Goal: Transaction & Acquisition: Purchase product/service

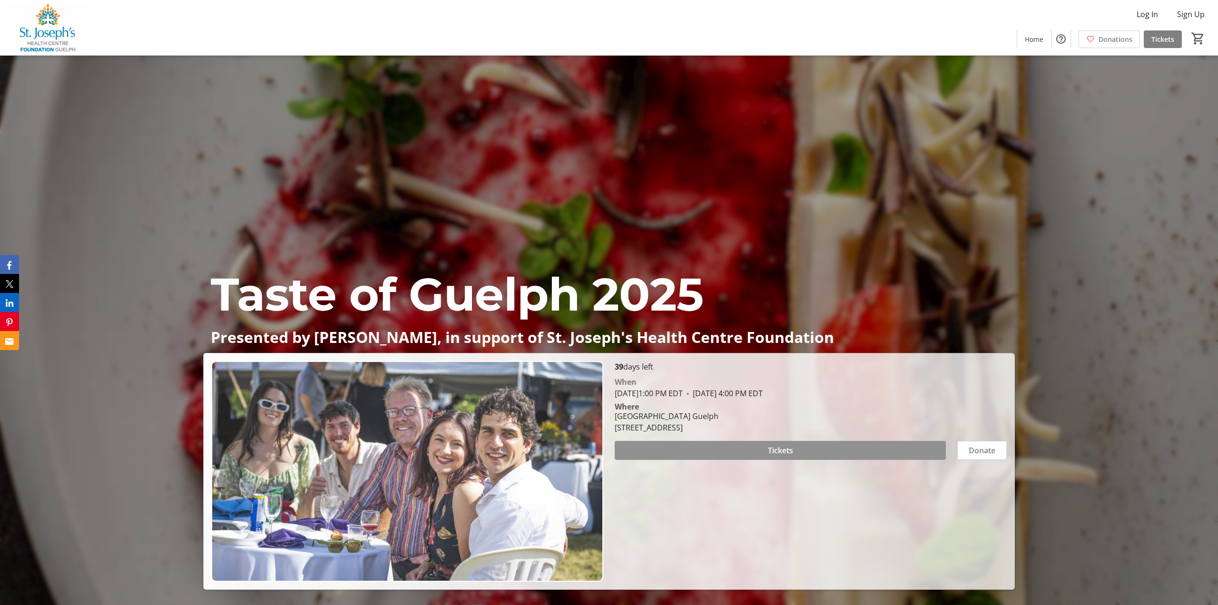
click at [788, 449] on span "Tickets" at bounding box center [780, 450] width 25 height 11
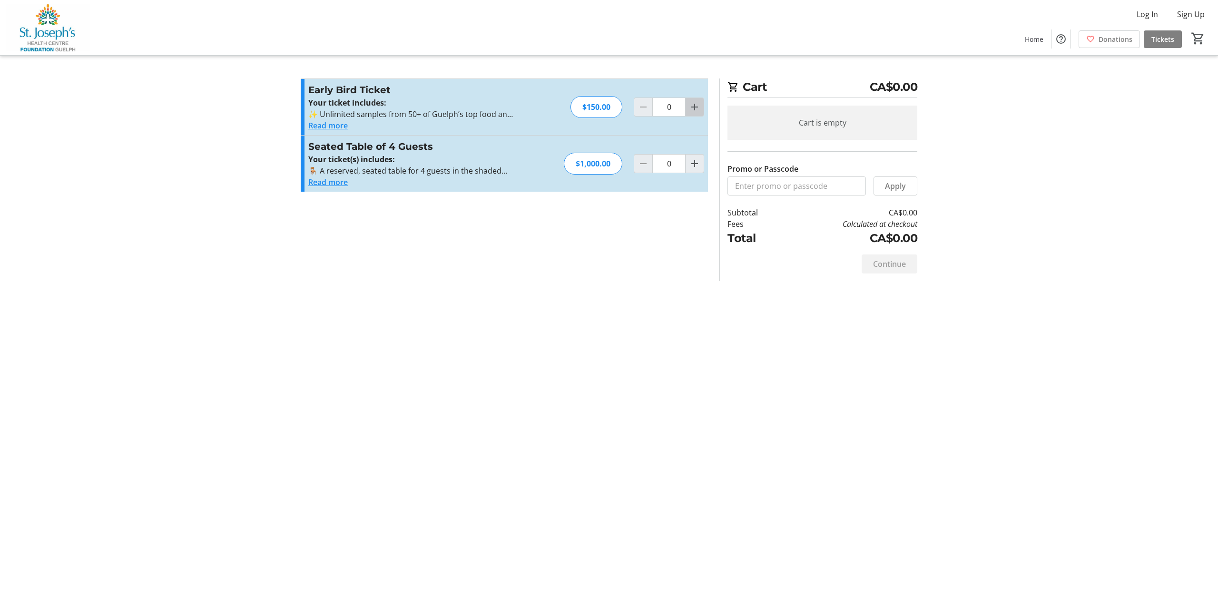
click at [689, 111] on mat-icon "Increment by one" at bounding box center [694, 106] width 11 height 11
type input "1"
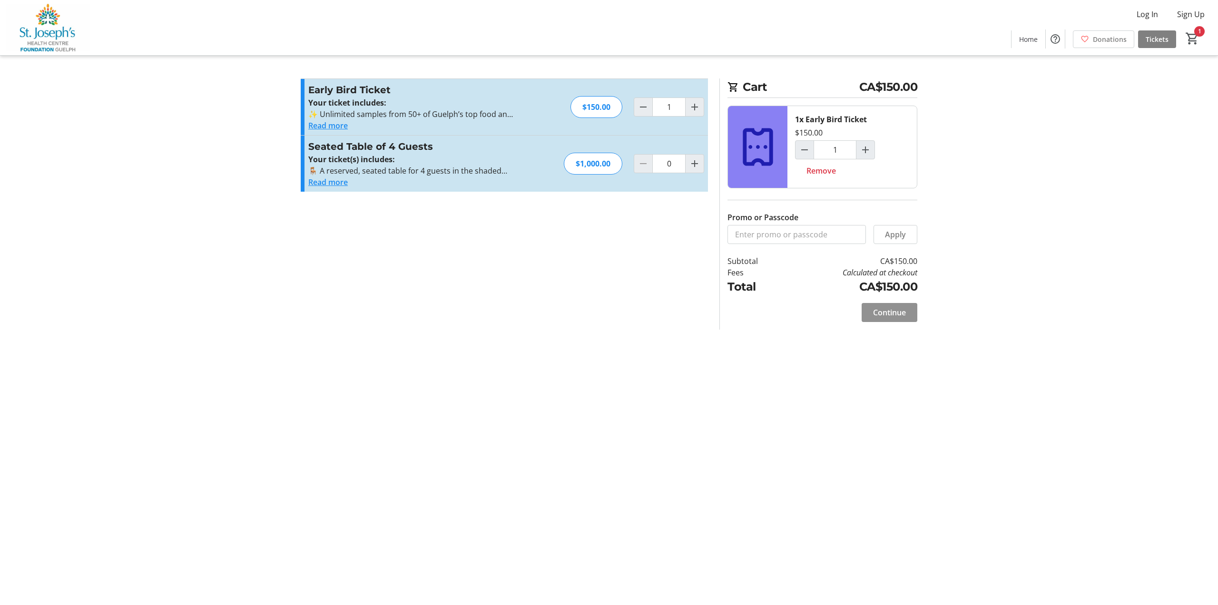
click at [881, 318] on span "Continue" at bounding box center [889, 312] width 33 height 11
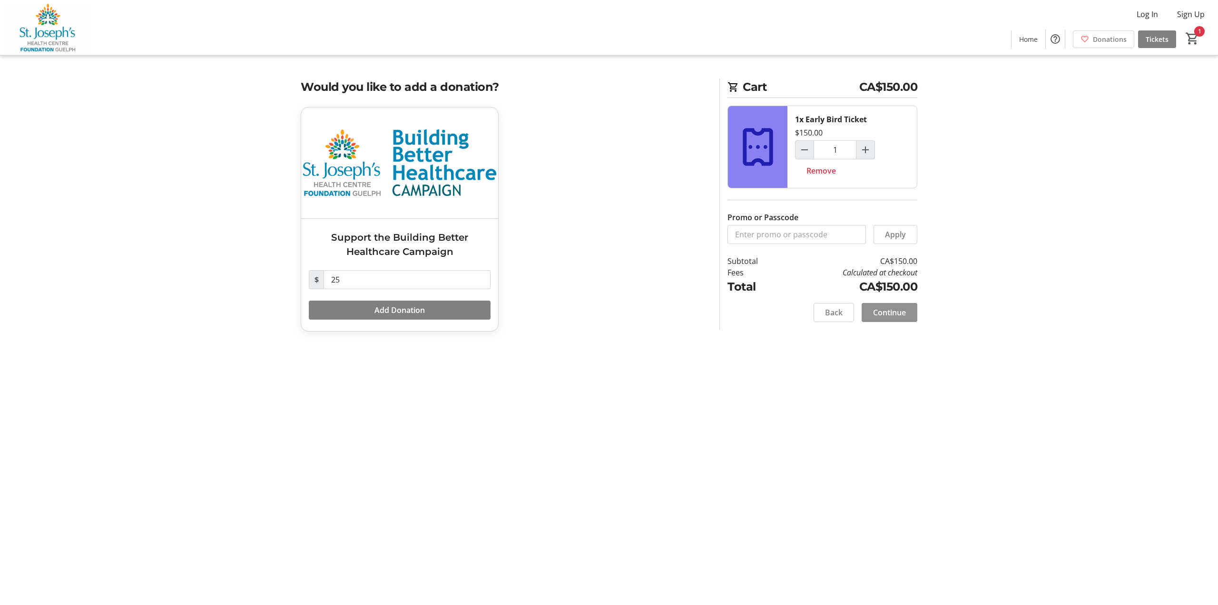
click at [885, 318] on span "Continue" at bounding box center [889, 312] width 33 height 11
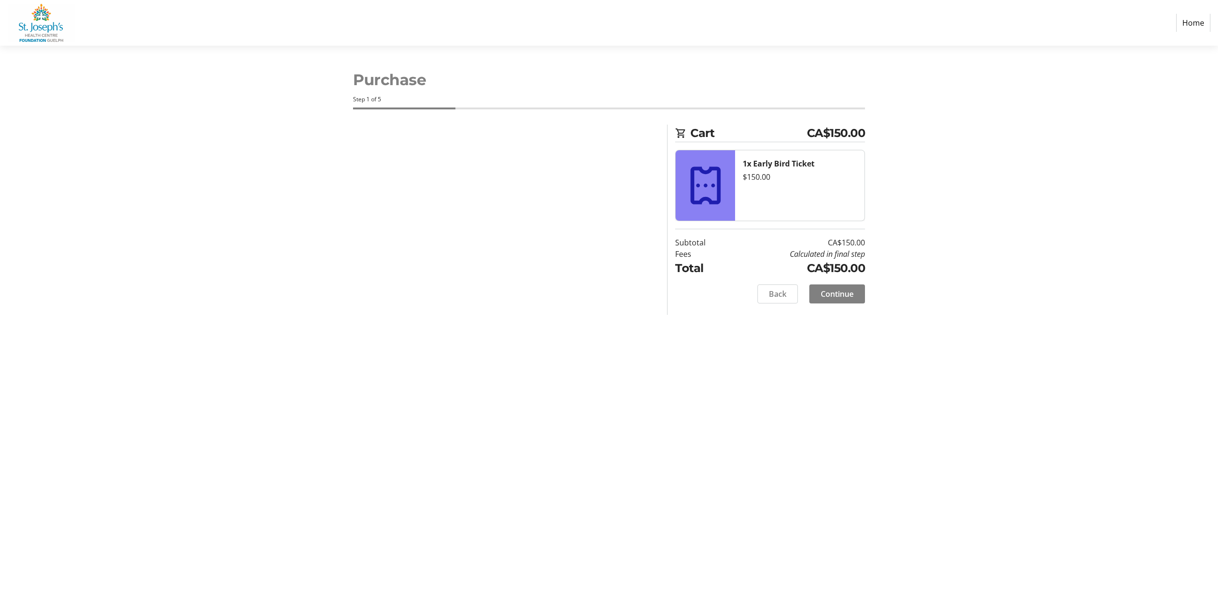
select select "CA"
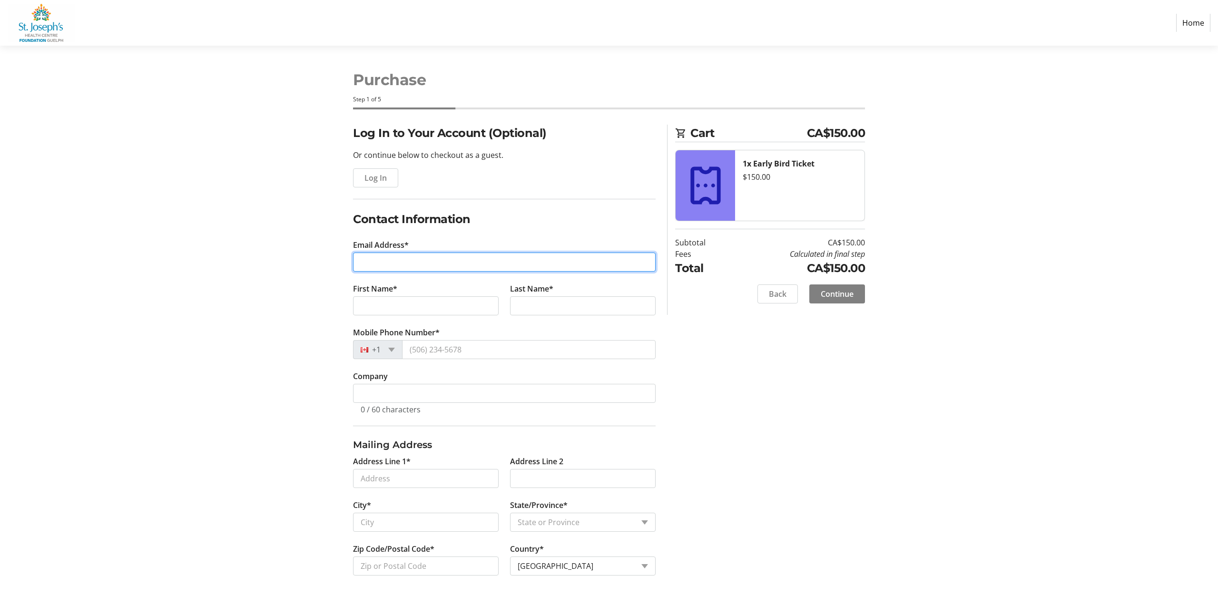
click at [368, 262] on input "Email Address*" at bounding box center [504, 262] width 303 height 19
type input "[EMAIL_ADDRESS][DOMAIN_NAME]"
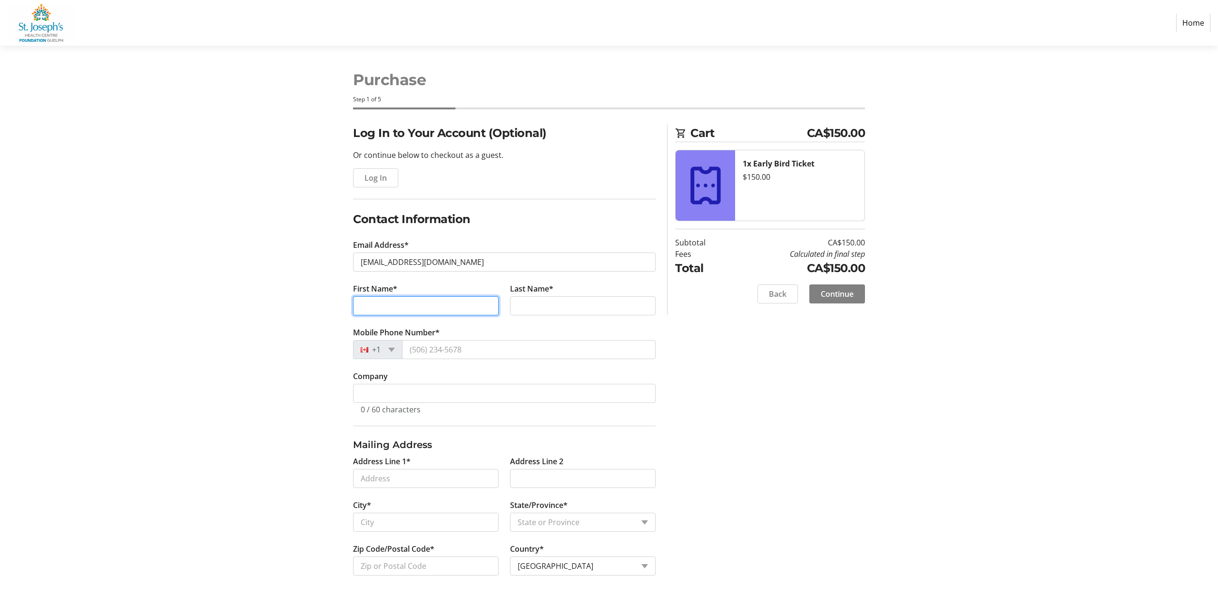
type input "[PERSON_NAME]"
type input "[PERSON_NAME] Son"
type input "SUITE 4 - 46, 125 DELHI STREET, GUELPH ON N1E 4J5"
type input "Guelph"
select select "ON"
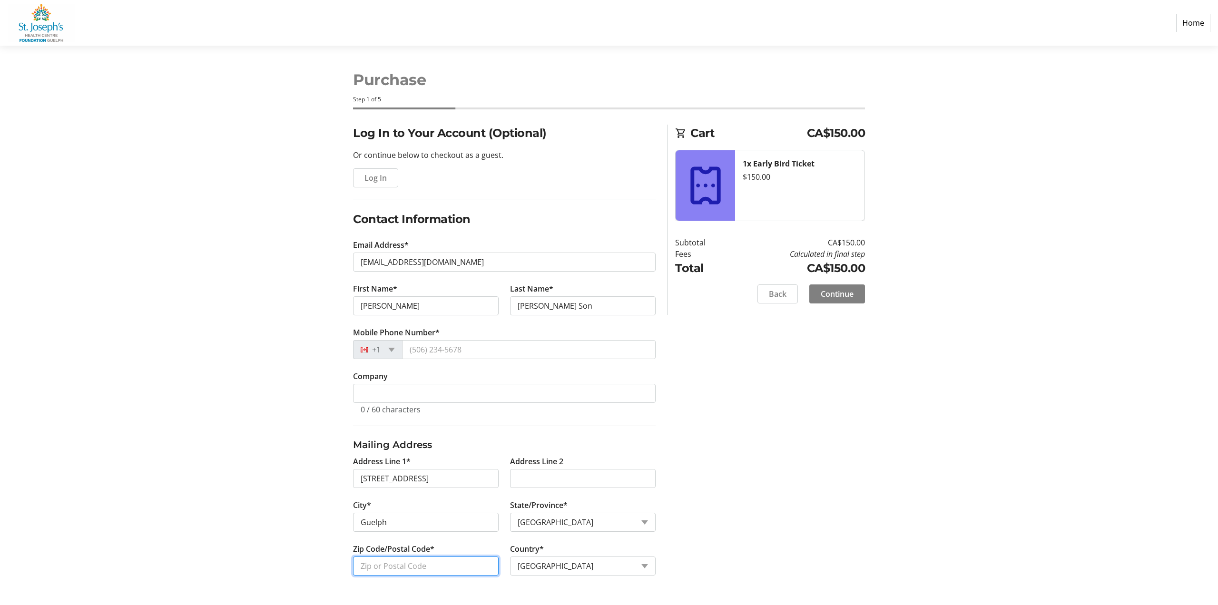
type input "N1E 4J5"
click at [430, 355] on input "Mobile Phone Number*" at bounding box center [529, 349] width 254 height 19
type input "5199938450"
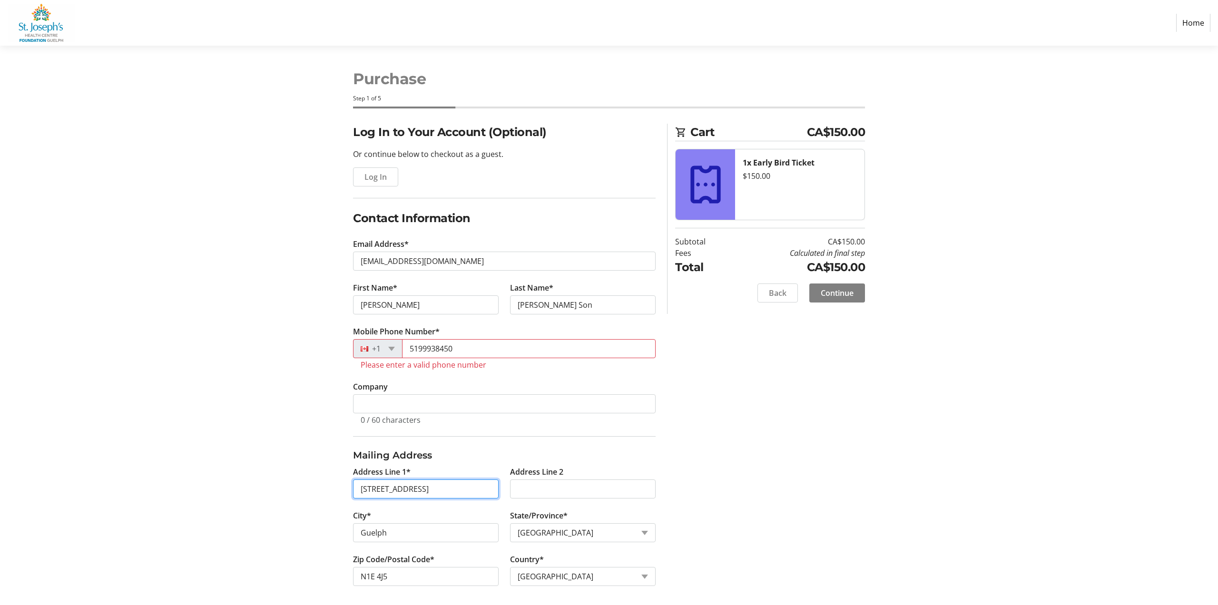
drag, startPoint x: 493, startPoint y: 486, endPoint x: 483, endPoint y: 488, distance: 10.6
click at [461, 487] on input "SUITE 4 - 46, 125 DELHI STREET, GUELPH ON N1E 4J5" at bounding box center [426, 489] width 146 height 19
drag, startPoint x: 490, startPoint y: 497, endPoint x: 349, endPoint y: 493, distance: 141.3
click at [349, 493] on tr-form-field "Address Line 1* SUITE 4 - 46, 125 DELHI STREET, GUELPH ON N1E 4J5" at bounding box center [425, 488] width 157 height 44
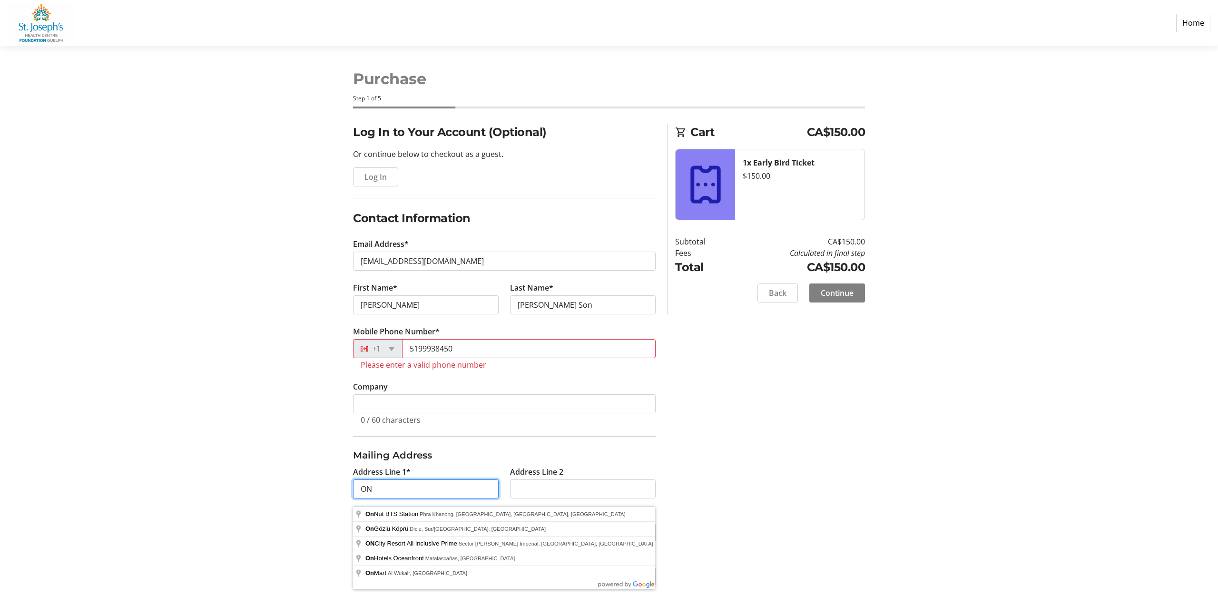
type input "O"
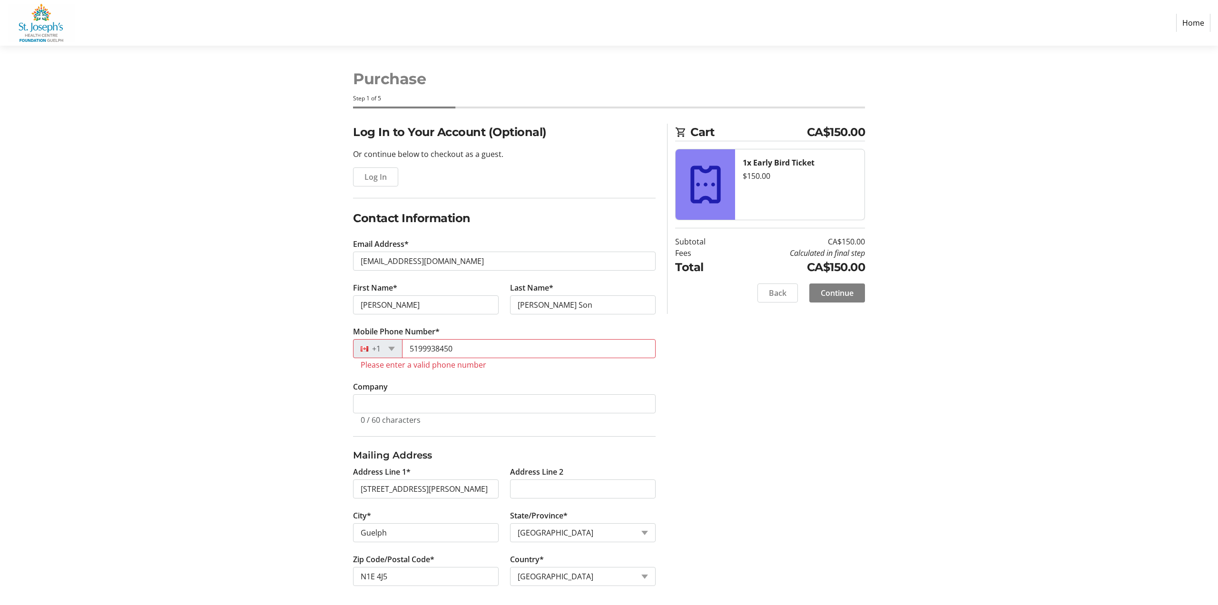
type input "[STREET_ADDRESS][PERSON_NAME]"
type input "N1C 1G9"
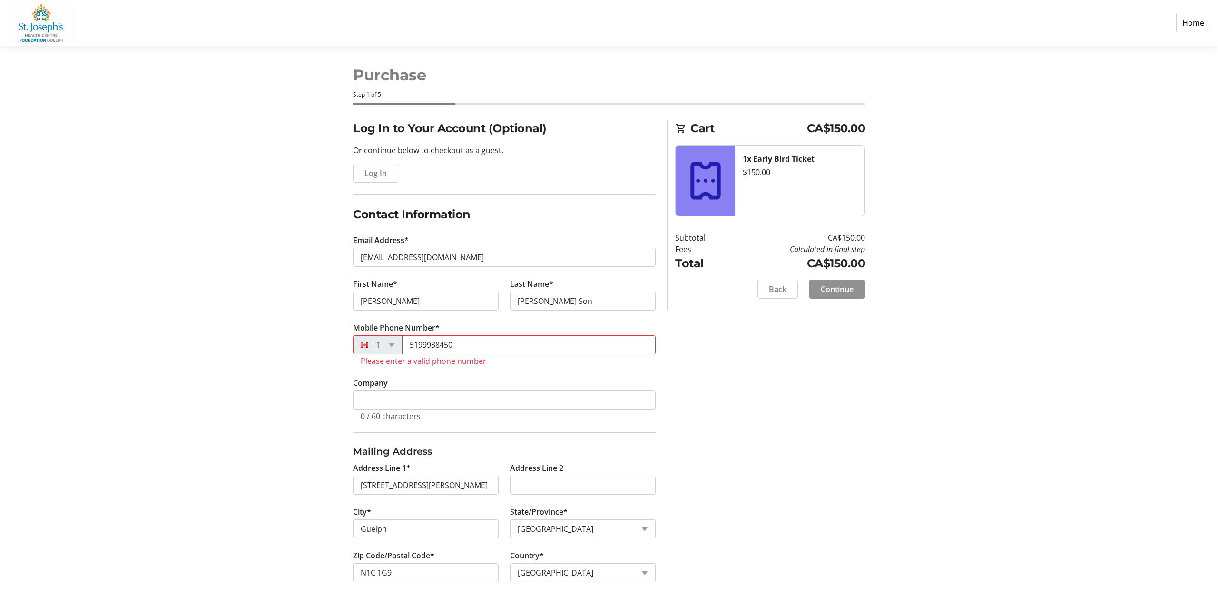
click at [829, 286] on span "Continue" at bounding box center [837, 289] width 33 height 11
click at [835, 284] on span "Continue" at bounding box center [837, 289] width 33 height 11
click at [828, 284] on span "Continue" at bounding box center [837, 289] width 33 height 11
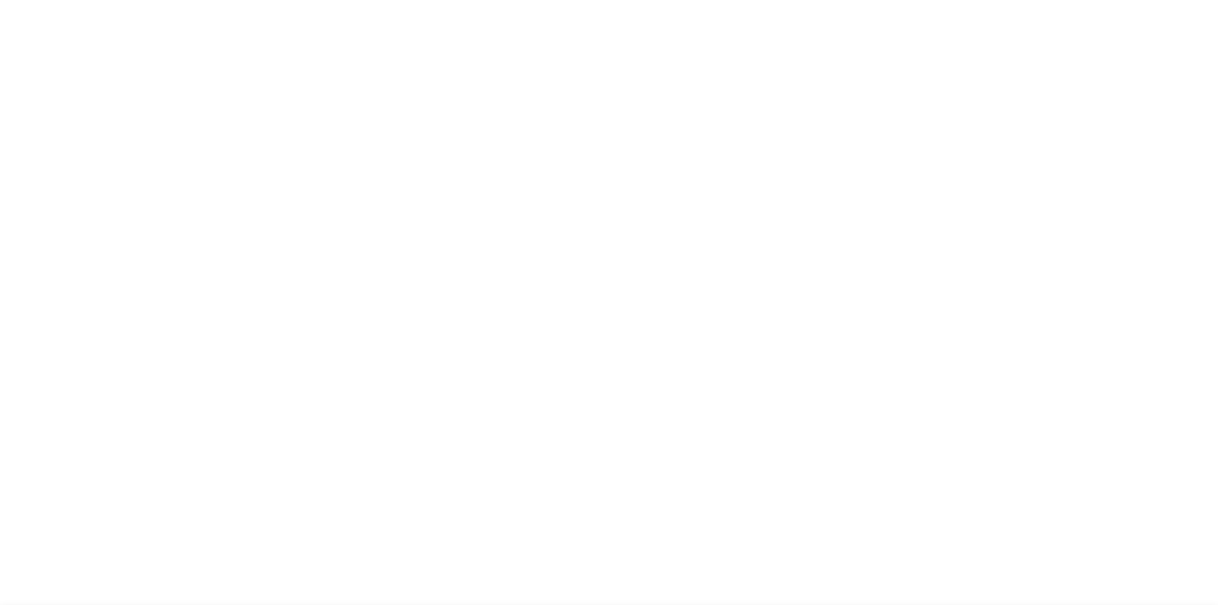
select select "ON"
select select "CA"
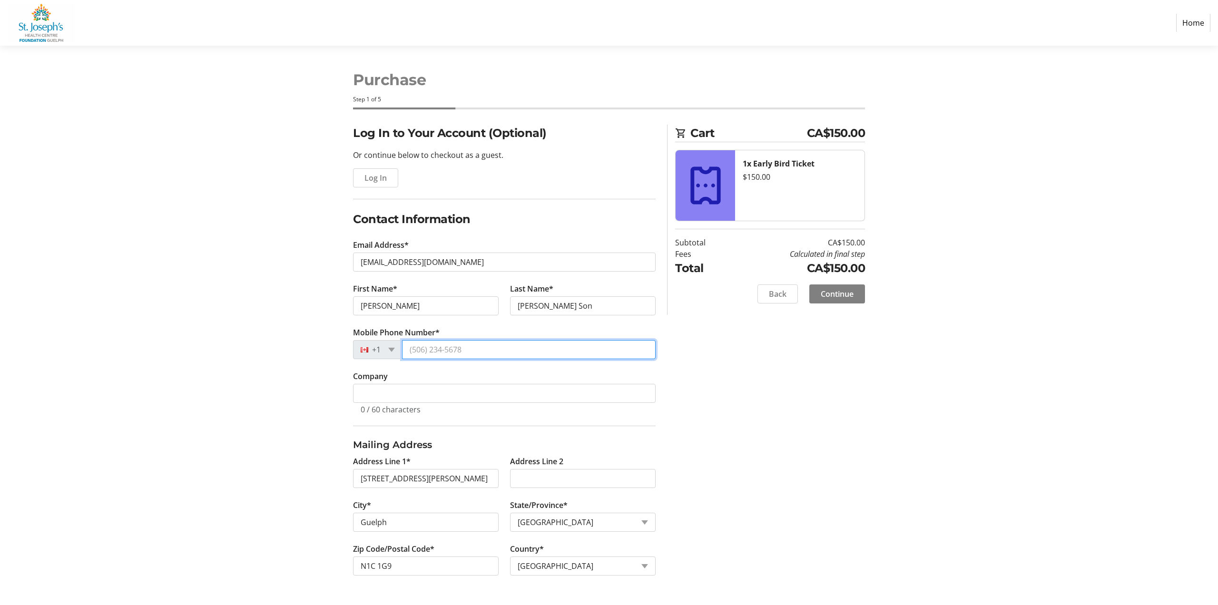
click at [427, 357] on input "Mobile Phone Number*" at bounding box center [529, 349] width 254 height 19
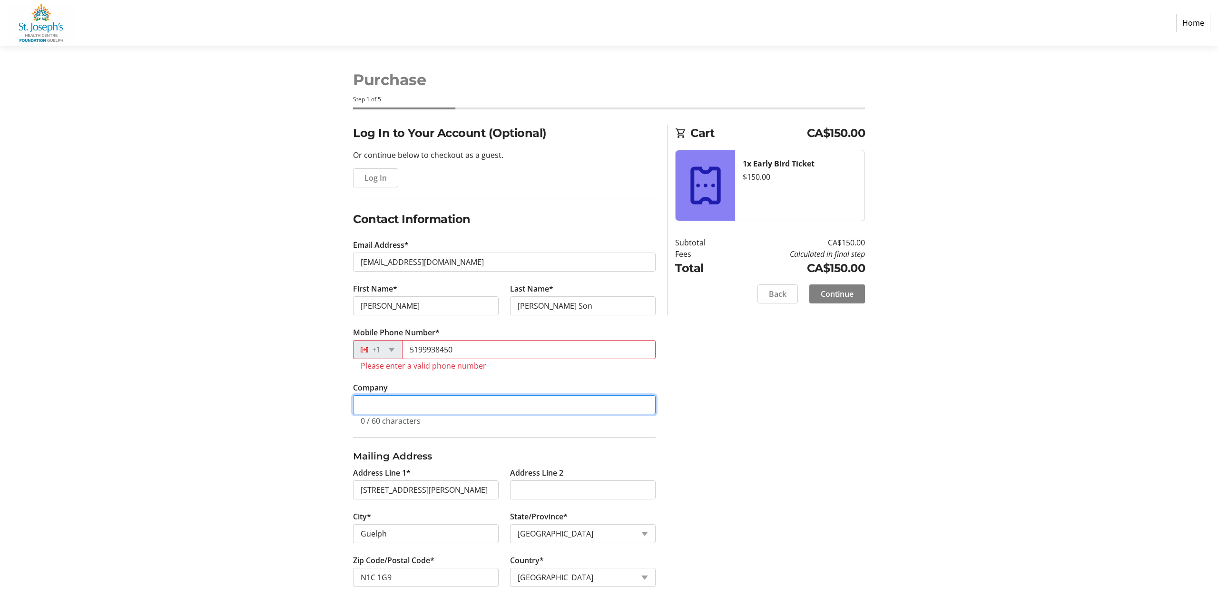
click at [382, 401] on tr-form-field "Company 0 / 60 characters" at bounding box center [504, 409] width 303 height 55
click at [432, 354] on input "5199938450" at bounding box center [529, 349] width 254 height 19
drag, startPoint x: 464, startPoint y: 356, endPoint x: 426, endPoint y: 355, distance: 38.1
click at [426, 355] on input "5199938450" at bounding box center [529, 349] width 254 height 19
type input "5199938450"
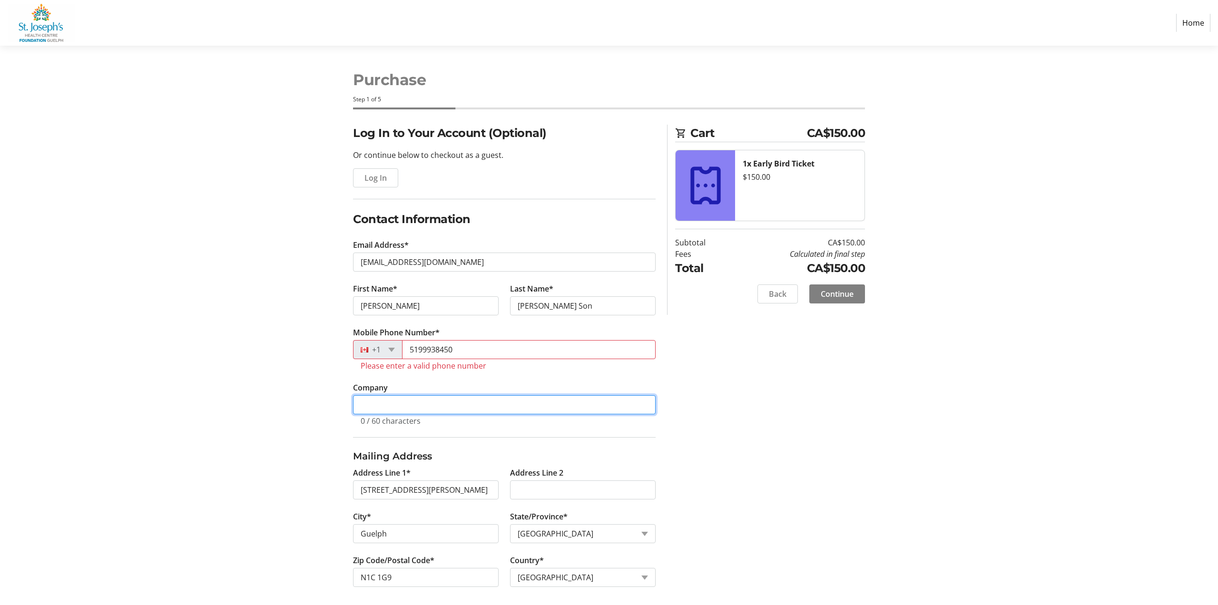
click at [407, 414] on input "Company" at bounding box center [504, 404] width 303 height 19
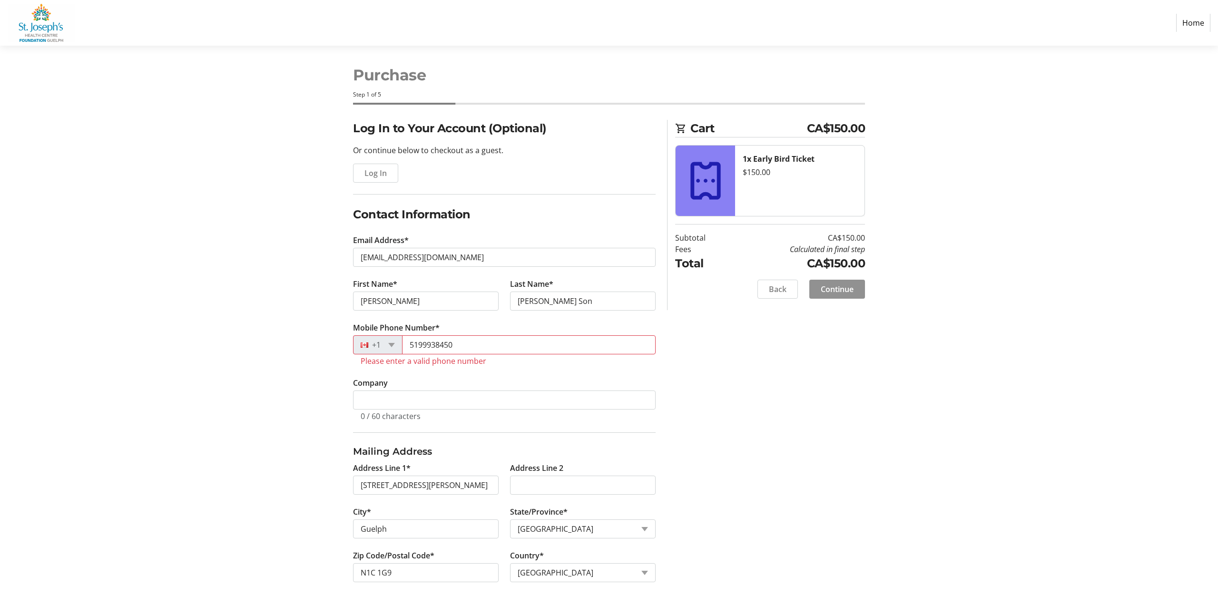
click at [817, 286] on span at bounding box center [837, 289] width 56 height 23
click at [828, 284] on span "Continue" at bounding box center [837, 289] width 33 height 11
